Goal: Task Accomplishment & Management: Complete application form

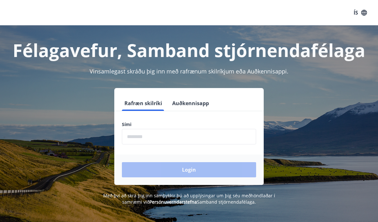
click at [157, 141] on input "phone" at bounding box center [189, 137] width 134 height 16
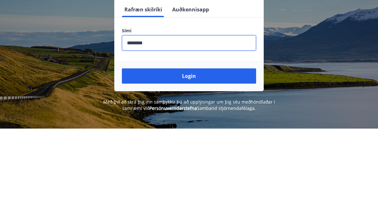
scroll to position [93, 0]
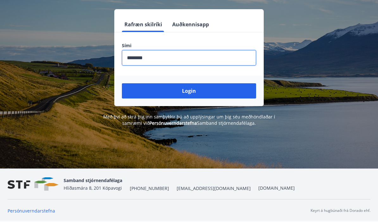
type input "********"
click at [198, 84] on button "Login" at bounding box center [189, 91] width 134 height 15
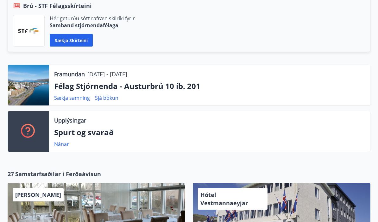
scroll to position [161, 0]
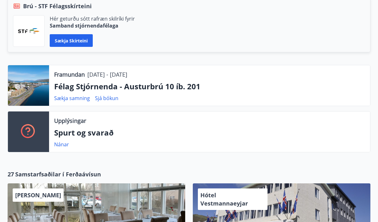
click at [116, 87] on p "Félag Stjórnenda - Austurbrú 10 íb. 201" at bounding box center [209, 86] width 311 height 11
click at [105, 100] on link "Sjá bókun" at bounding box center [106, 98] width 23 height 7
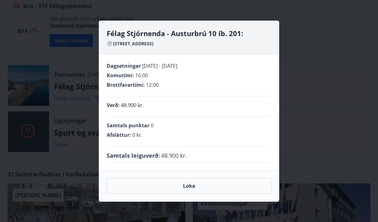
click at [347, 30] on div "Félag Stjórnenda - Austurbrú 10 íb. 201: Austurbrú 10, 600 Akureyri Dagsetninga…" at bounding box center [189, 111] width 378 height 222
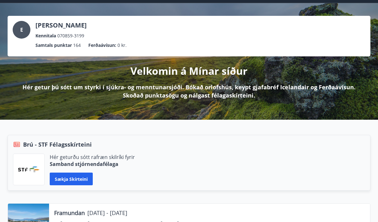
scroll to position [0, 0]
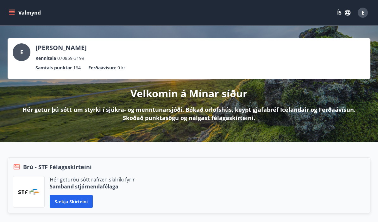
click at [17, 8] on button "Valmynd" at bounding box center [26, 12] width 36 height 11
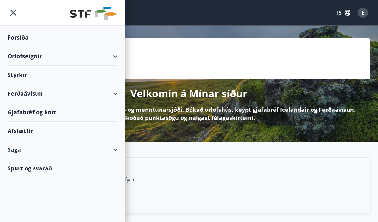
click at [97, 60] on div "Orlofseignir" at bounding box center [63, 56] width 110 height 19
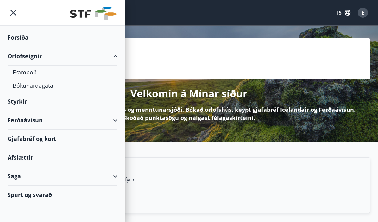
click at [56, 88] on div "Bókunardagatal" at bounding box center [63, 85] width 100 height 13
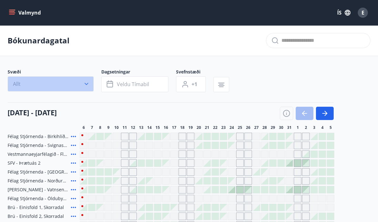
click at [86, 82] on icon "button" at bounding box center [86, 84] width 6 height 6
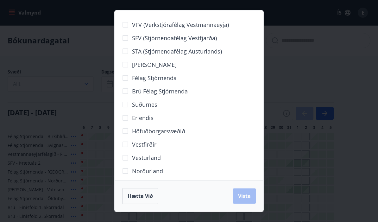
click at [153, 170] on span "Norðurland" at bounding box center [147, 171] width 31 height 8
click at [146, 196] on span "Hætta við" at bounding box center [140, 196] width 25 height 7
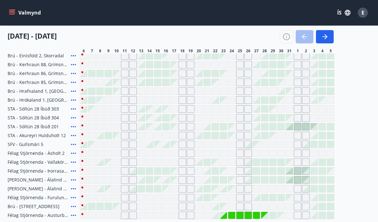
scroll to position [159, 0]
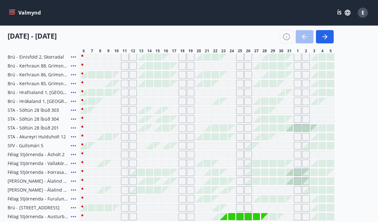
click at [59, 219] on span "Félag Stjórnenda - Austurbrú 10 íb. 201" at bounding box center [38, 217] width 61 height 6
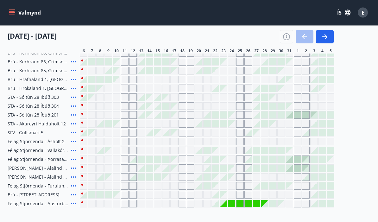
scroll to position [172, 0]
click at [325, 40] on icon "button" at bounding box center [325, 37] width 8 height 8
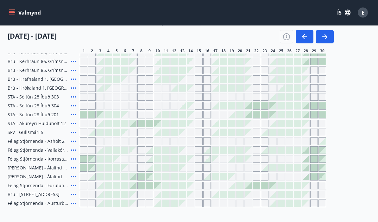
scroll to position [173, 0]
click at [326, 38] on icon "button" at bounding box center [326, 36] width 3 height 5
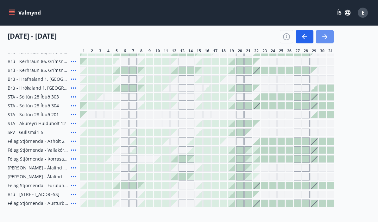
click at [328, 36] on icon "button" at bounding box center [325, 37] width 8 height 8
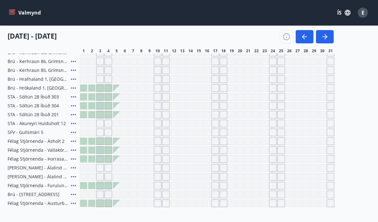
click at [325, 37] on icon "button" at bounding box center [325, 37] width 8 height 8
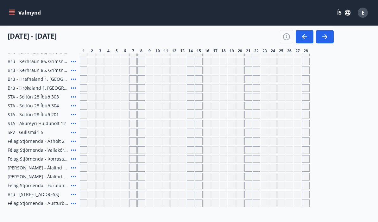
click at [328, 35] on icon "button" at bounding box center [325, 37] width 8 height 8
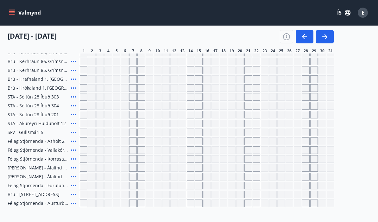
click at [327, 35] on icon "button" at bounding box center [325, 37] width 8 height 8
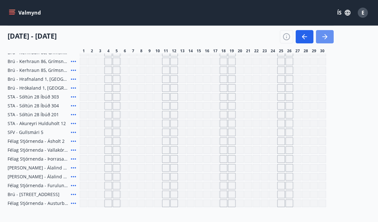
click at [326, 37] on icon "button" at bounding box center [324, 36] width 5 height 1
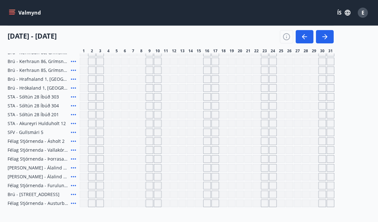
click at [144, 203] on div "Gráir dagar eru ekki bókanlegir" at bounding box center [141, 204] width 8 height 8
click at [151, 206] on div "Gráir dagar eru ekki bókanlegir" at bounding box center [150, 204] width 8 height 8
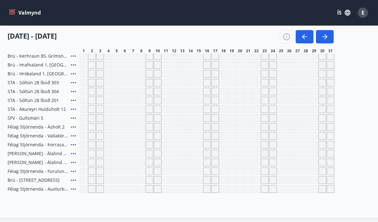
click at [152, 190] on div "Gráir dagar eru ekki bókanlegir" at bounding box center [150, 189] width 8 height 8
click at [153, 188] on div "Gráir dagar eru ekki bókanlegir" at bounding box center [150, 189] width 8 height 8
click at [153, 189] on div at bounding box center [207, 189] width 255 height 8
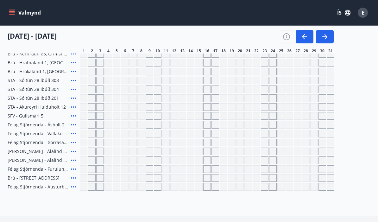
scroll to position [188, 0]
click at [60, 190] on div "Félag Stjórnenda - Austurbrú 10 íb. 201" at bounding box center [43, 188] width 70 height 8
click at [58, 188] on span "Félag Stjórnenda - Austurbrú 10 íb. 201" at bounding box center [38, 187] width 61 height 6
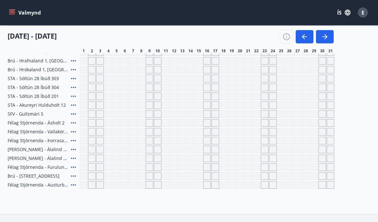
scroll to position [189, 0]
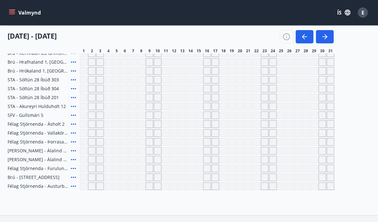
click at [38, 190] on div "Bókunardagatal Svæði Allt Dagsetningar Veldu tímabil Svefnstæði +1 01 maí - 31 …" at bounding box center [189, 26] width 378 height 380
click at [50, 187] on span "Félag Stjórnenda - Austurbrú 10 íb. 201" at bounding box center [38, 186] width 61 height 6
click at [52, 188] on span "Félag Stjórnenda - Austurbrú 10 íb. 201" at bounding box center [38, 186] width 61 height 6
click at [94, 189] on div "Gráir dagar eru ekki bókanlegir" at bounding box center [92, 187] width 8 height 8
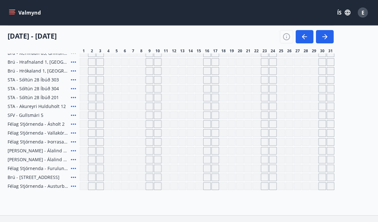
click at [301, 41] on button "button" at bounding box center [305, 36] width 18 height 13
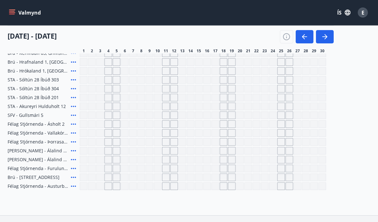
scroll to position [190, 0]
click at [288, 38] on icon "button" at bounding box center [287, 37] width 8 height 8
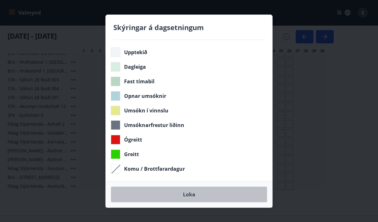
click at [181, 202] on button "Loka" at bounding box center [189, 195] width 156 height 16
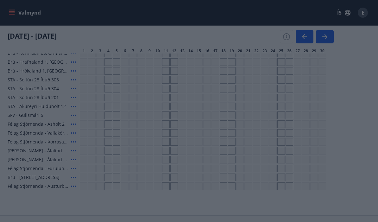
scroll to position [192, 0]
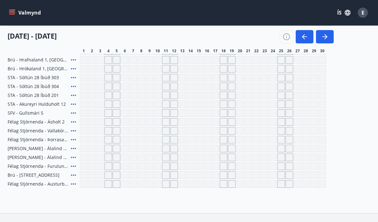
click at [303, 37] on icon "button" at bounding box center [303, 36] width 3 height 5
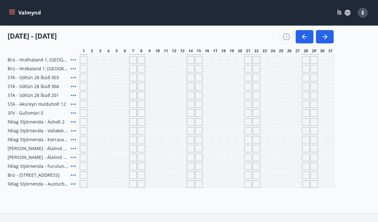
click at [307, 38] on icon "button" at bounding box center [305, 37] width 8 height 8
click at [307, 36] on icon "button" at bounding box center [305, 37] width 8 height 8
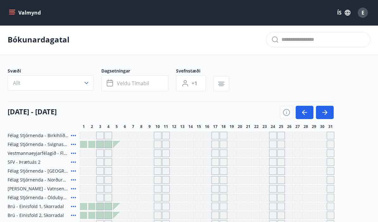
scroll to position [0, 0]
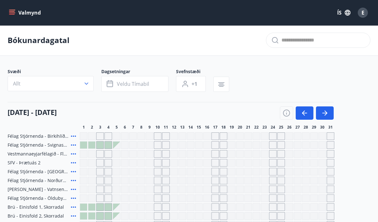
click at [141, 86] on span "Veldu tímabil" at bounding box center [133, 83] width 32 height 7
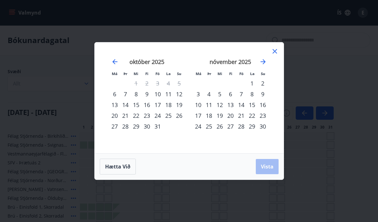
click at [261, 63] on icon "Move forward to switch to the next month." at bounding box center [263, 62] width 8 height 8
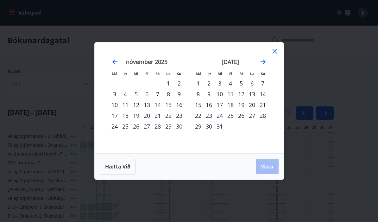
click at [264, 63] on icon "Move forward to switch to the next month." at bounding box center [263, 62] width 8 height 8
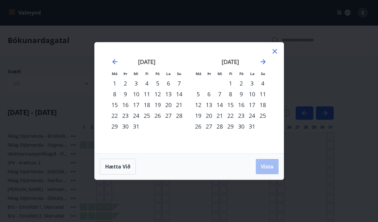
click at [265, 64] on icon "Move forward to switch to the next month." at bounding box center [263, 62] width 8 height 8
click at [264, 64] on icon "Move forward to switch to the next month." at bounding box center [263, 62] width 8 height 8
click at [263, 64] on icon "Move forward to switch to the next month." at bounding box center [263, 62] width 8 height 8
click at [244, 96] on div "8" at bounding box center [241, 94] width 11 height 11
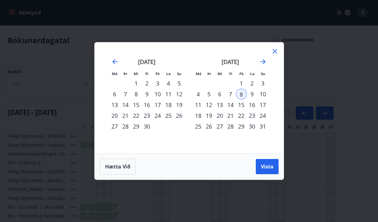
click at [266, 94] on div "10" at bounding box center [263, 94] width 11 height 11
click at [270, 166] on span "Vista" at bounding box center [267, 166] width 13 height 7
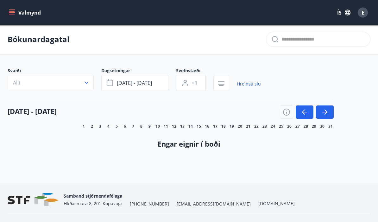
scroll to position [1, 0]
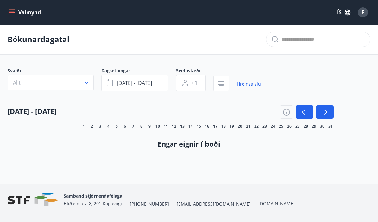
click at [86, 222] on link "Spurt og svarað" at bounding box center [82, 226] width 38 height 7
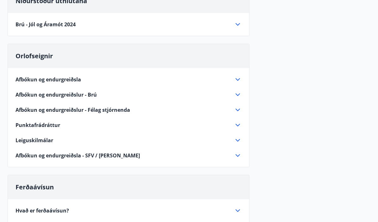
scroll to position [76, 0]
click at [33, 143] on span "Leiguskilmálar" at bounding box center [35, 140] width 38 height 7
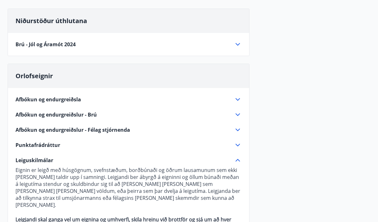
scroll to position [55, 0]
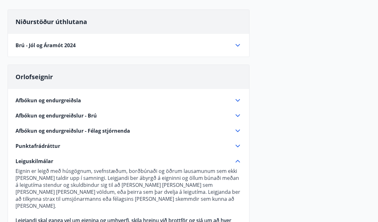
click at [38, 145] on span "Punktafrádráttur" at bounding box center [38, 146] width 45 height 7
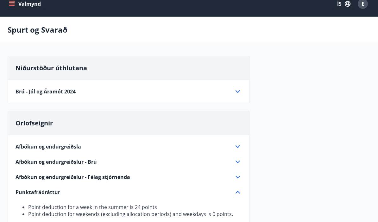
scroll to position [0, 0]
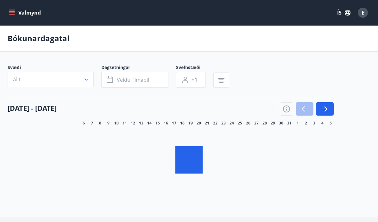
scroll to position [29, 0]
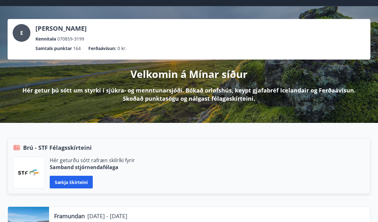
scroll to position [20, 0]
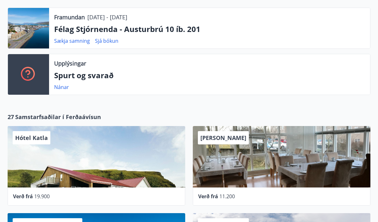
click at [65, 90] on link "Nánar" at bounding box center [61, 87] width 15 height 7
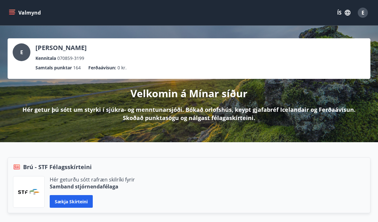
click at [27, 15] on button "Valmynd" at bounding box center [26, 12] width 36 height 11
click at [190, 17] on div "Valmynd ÍS E" at bounding box center [189, 12] width 363 height 15
click at [12, 15] on icon "menu" at bounding box center [12, 13] width 6 height 6
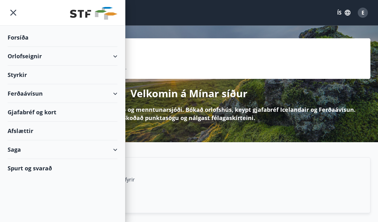
click at [75, 77] on div "Styrkir" at bounding box center [63, 75] width 110 height 19
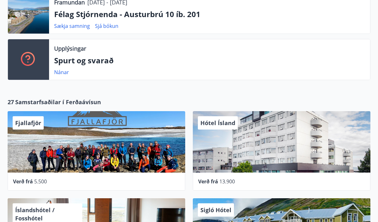
scroll to position [233, 0]
click at [63, 75] on link "Nánar" at bounding box center [61, 72] width 15 height 7
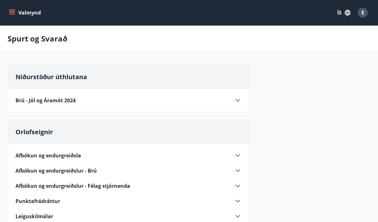
click at [241, 100] on icon at bounding box center [238, 101] width 8 height 8
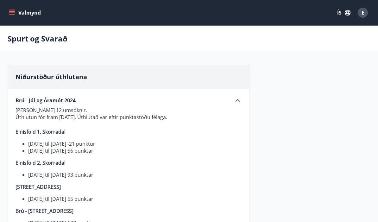
click at [237, 104] on icon at bounding box center [238, 101] width 8 height 8
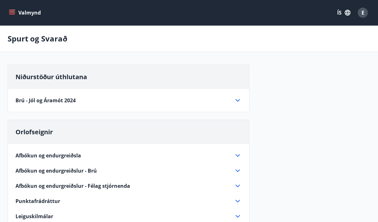
click at [237, 104] on icon at bounding box center [238, 101] width 8 height 8
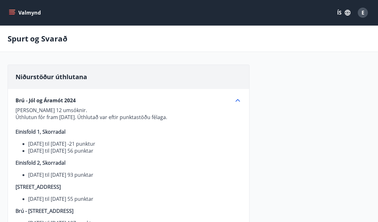
click at [366, 16] on div "E" at bounding box center [363, 13] width 10 height 10
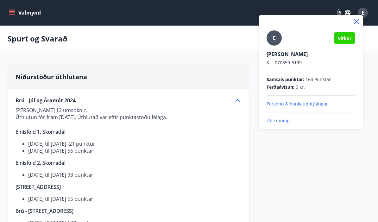
click at [294, 124] on p "Útskráning" at bounding box center [311, 121] width 89 height 6
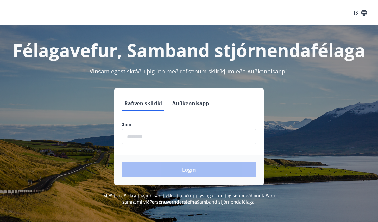
click at [140, 141] on input "phone" at bounding box center [189, 137] width 134 height 16
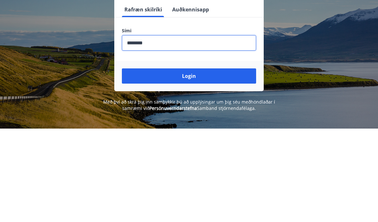
type input "********"
click at [193, 162] on button "Login" at bounding box center [189, 169] width 134 height 15
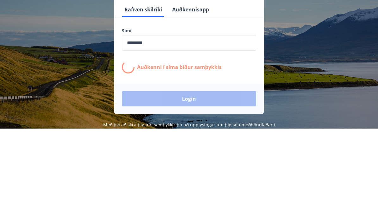
scroll to position [94, 0]
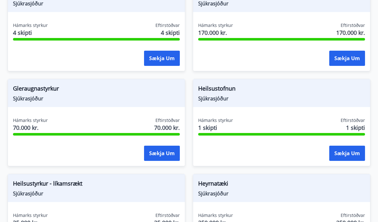
scroll to position [270, 0]
click at [350, 154] on button "Sækja um" at bounding box center [347, 153] width 36 height 15
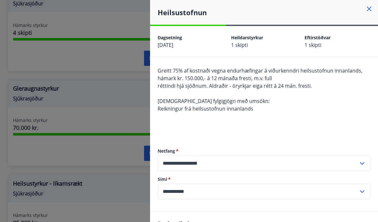
scroll to position [0, 0]
click at [59, 119] on div at bounding box center [189, 111] width 378 height 222
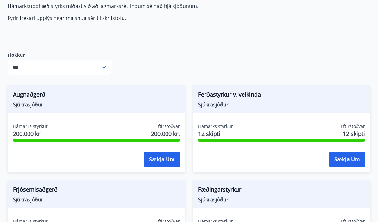
scroll to position [74, 0]
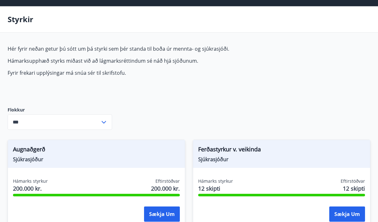
click at [105, 122] on icon at bounding box center [104, 123] width 8 height 8
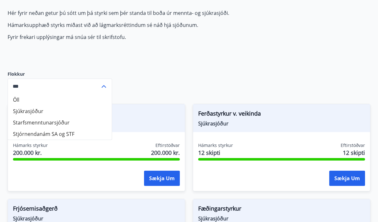
scroll to position [56, 0]
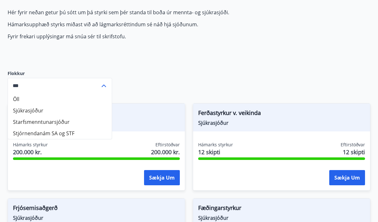
click at [99, 87] on input "***" at bounding box center [54, 86] width 92 height 16
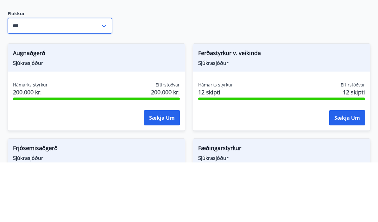
scroll to position [116, 0]
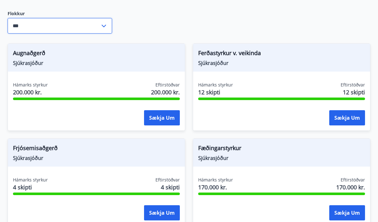
click at [59, 27] on input "***" at bounding box center [54, 26] width 92 height 16
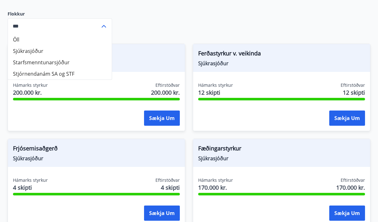
type input "***"
click at [350, 45] on div "Ferðastyrkur v. veikinda Sjúkrasjóður" at bounding box center [281, 58] width 177 height 28
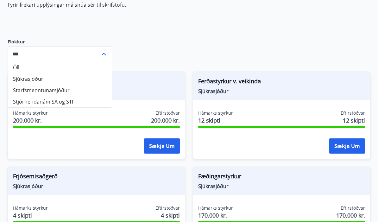
scroll to position [87, 0]
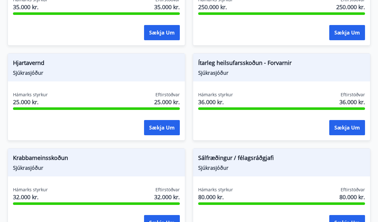
scroll to position [486, 0]
click at [349, 130] on button "Sækja um" at bounding box center [347, 127] width 36 height 15
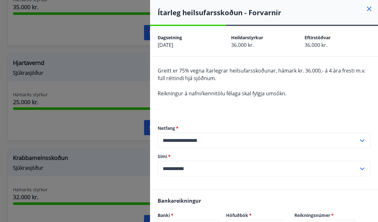
scroll to position [0, 0]
click at [370, 11] on icon at bounding box center [370, 9] width 8 height 8
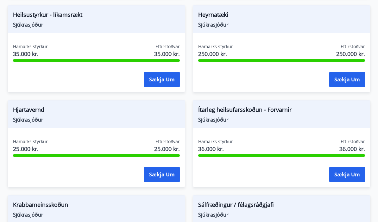
scroll to position [438, 0]
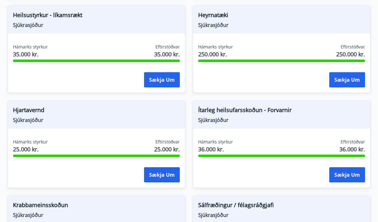
click at [164, 79] on button "Sækja um" at bounding box center [162, 80] width 36 height 15
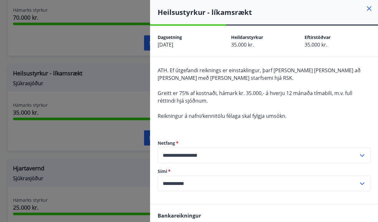
scroll to position [0, 0]
click at [371, 10] on icon at bounding box center [369, 9] width 4 height 4
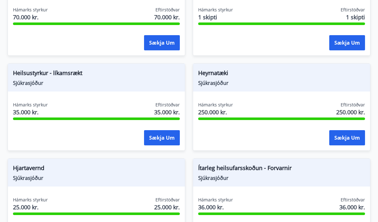
scroll to position [381, 0]
click at [351, 138] on button "Sækja um" at bounding box center [347, 137] width 36 height 15
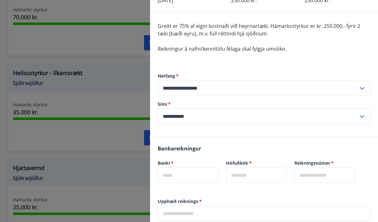
scroll to position [45, 0]
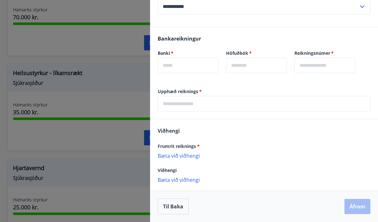
click at [61, 98] on div at bounding box center [189, 111] width 378 height 222
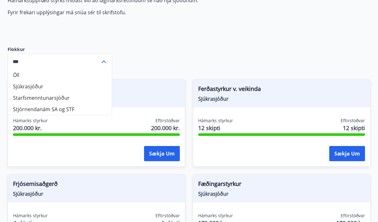
scroll to position [82, 0]
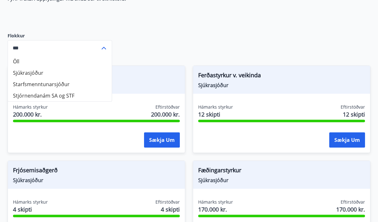
click at [348, 142] on button "Sækja um" at bounding box center [347, 140] width 36 height 15
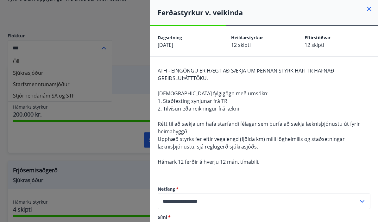
scroll to position [0, 0]
click at [54, 18] on div at bounding box center [189, 111] width 378 height 222
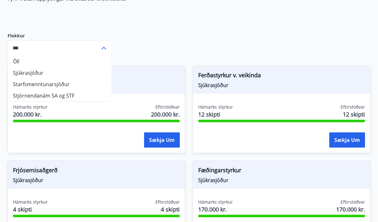
click at [69, 23] on div "Flokkur Öll Sjúkrasjóður Starfsmenntunarsjóður Stjórnendanám SA og STF *** ​" at bounding box center [60, 43] width 105 height 43
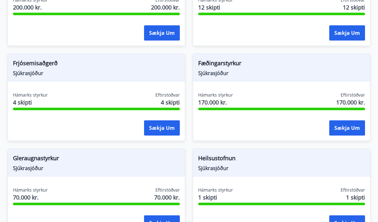
scroll to position [200, 0]
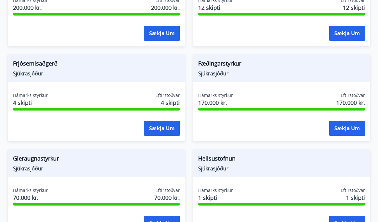
click at [160, 130] on button "Sækja um" at bounding box center [162, 128] width 36 height 15
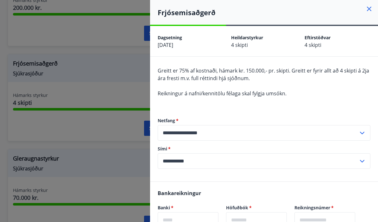
scroll to position [0, 0]
click at [368, 12] on icon at bounding box center [370, 9] width 8 height 8
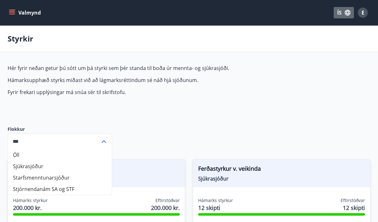
click at [338, 15] on button "ÍS" at bounding box center [344, 12] width 20 height 11
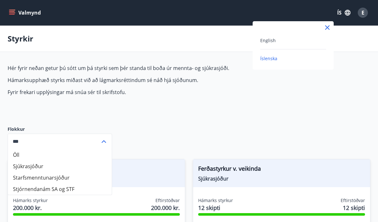
click at [335, 123] on div at bounding box center [189, 111] width 378 height 222
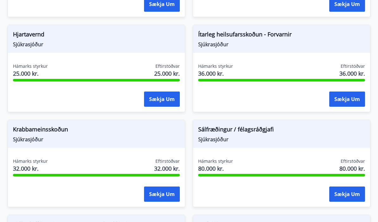
scroll to position [513, 0]
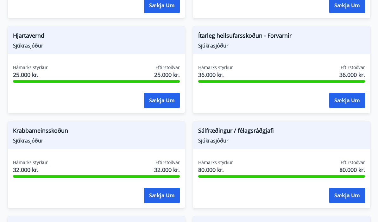
click at [168, 99] on button "Sækja um" at bounding box center [162, 100] width 36 height 15
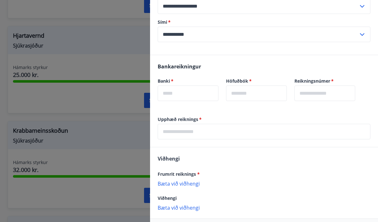
scroll to position [119, 0]
click at [115, 163] on div at bounding box center [189, 111] width 378 height 222
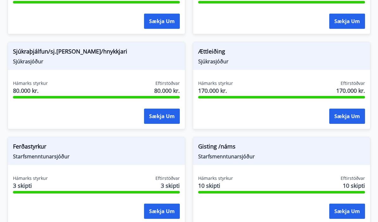
scroll to position [692, 0]
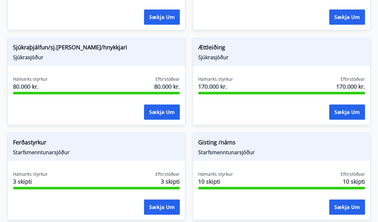
click at [357, 108] on button "Sækja um" at bounding box center [347, 112] width 36 height 15
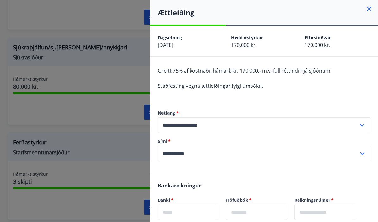
click at [129, 176] on div at bounding box center [189, 111] width 378 height 222
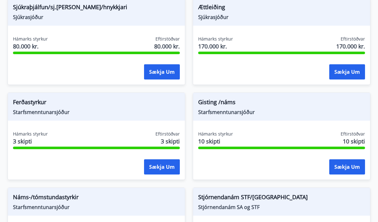
scroll to position [732, 0]
click at [166, 169] on button "Sækja um" at bounding box center [162, 166] width 36 height 15
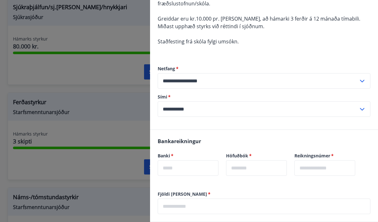
scroll to position [90, 0]
click at [124, 164] on div at bounding box center [189, 111] width 378 height 222
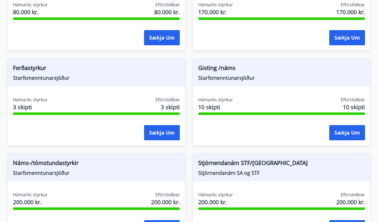
scroll to position [766, 0]
click at [342, 136] on button "Sækja um" at bounding box center [347, 132] width 36 height 15
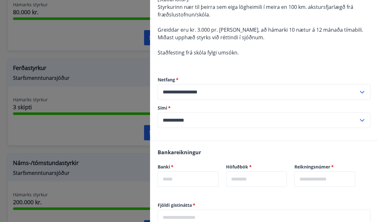
scroll to position [79, 0]
click at [116, 218] on div at bounding box center [189, 111] width 378 height 222
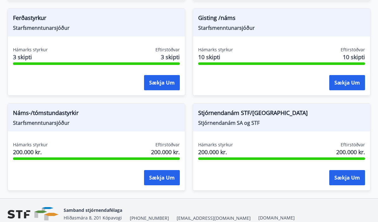
scroll to position [816, 0]
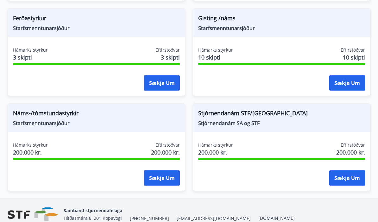
click at [168, 182] on button "Sækja um" at bounding box center [162, 177] width 36 height 15
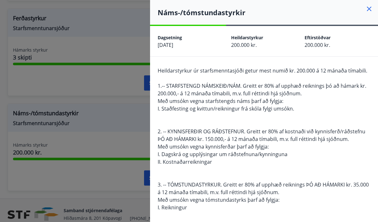
scroll to position [0, 0]
click at [63, 121] on div at bounding box center [189, 111] width 378 height 222
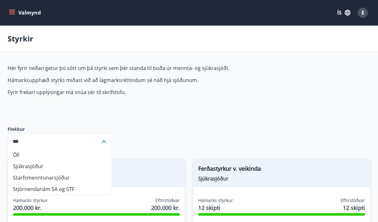
click at [364, 16] on div "E" at bounding box center [363, 13] width 10 height 10
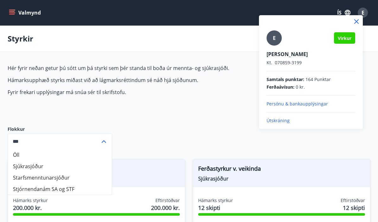
click at [288, 120] on p "Útskráning" at bounding box center [311, 121] width 89 height 6
